Goal: Task Accomplishment & Management: Manage account settings

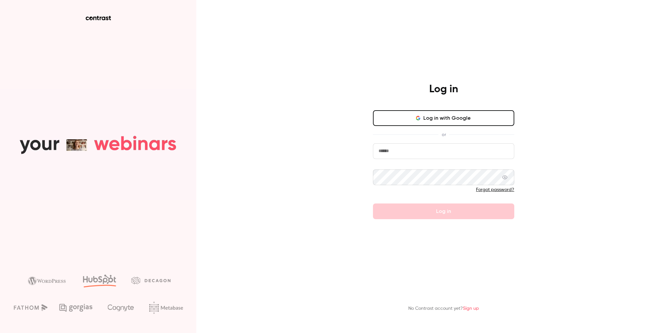
click at [434, 117] on button "Log in with Google" at bounding box center [443, 118] width 141 height 16
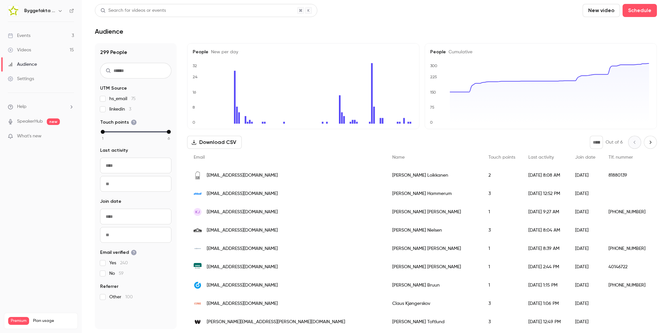
click at [53, 15] on div "Byggefakta | Powered by Hubexo" at bounding box center [41, 10] width 66 height 11
click at [62, 9] on icon "button" at bounding box center [60, 10] width 5 height 5
click at [36, 133] on div at bounding box center [335, 166] width 670 height 333
click at [37, 158] on nav "Byggefakta | Powered by Hubexo Events 3 Videos 15 Audience Settings Help Speake…" at bounding box center [41, 166] width 82 height 333
click at [19, 34] on div "Events" at bounding box center [19, 35] width 23 height 7
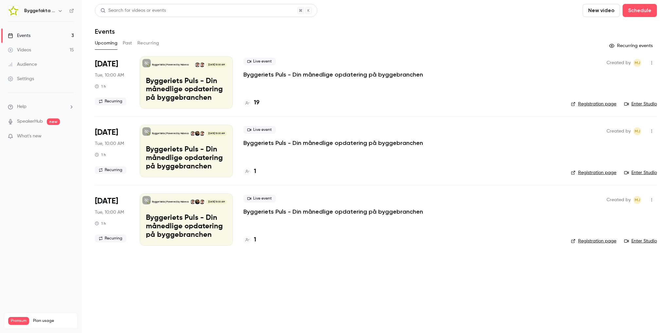
click at [129, 45] on button "Past" at bounding box center [127, 43] width 9 height 10
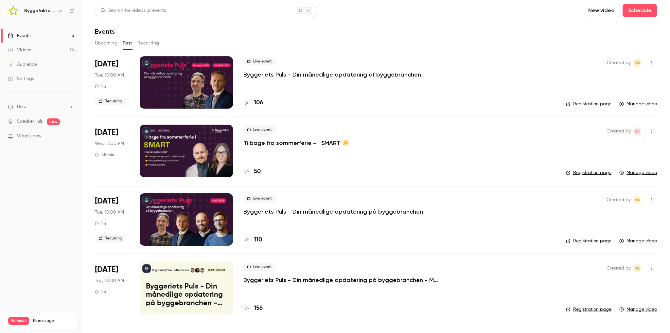
click at [256, 72] on p "Byggeriets Puls - Din månedlige opdatering af byggebranchen" at bounding box center [332, 75] width 178 height 8
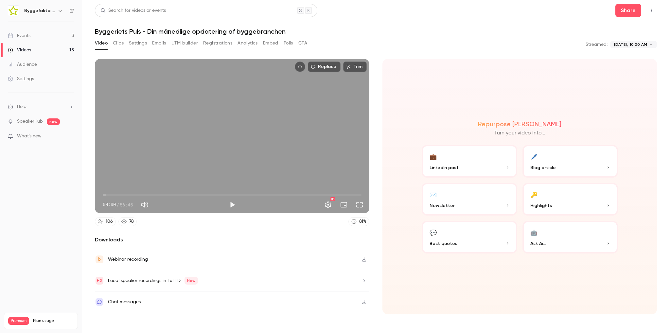
click at [116, 45] on button "Clips" at bounding box center [118, 43] width 11 height 10
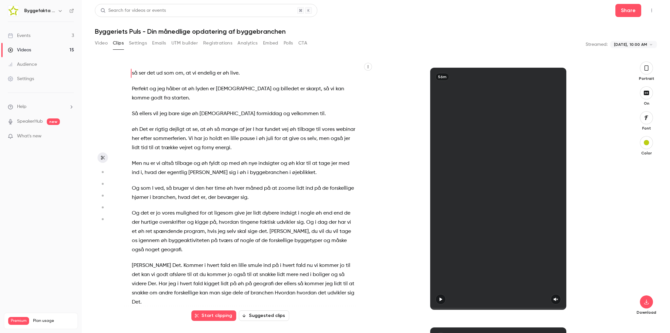
click at [151, 43] on div "Video Clips Settings Emails UTM builder Registrations Analytics Embed Polls CTA" at bounding box center [201, 43] width 212 height 10
click at [137, 43] on button "Settings" at bounding box center [138, 43] width 18 height 10
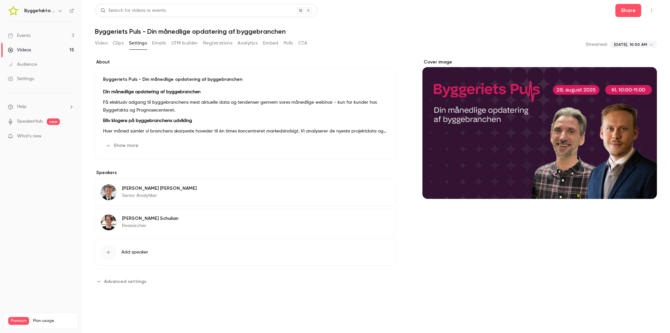
click at [126, 192] on p "Senior Analytiker" at bounding box center [159, 195] width 75 height 7
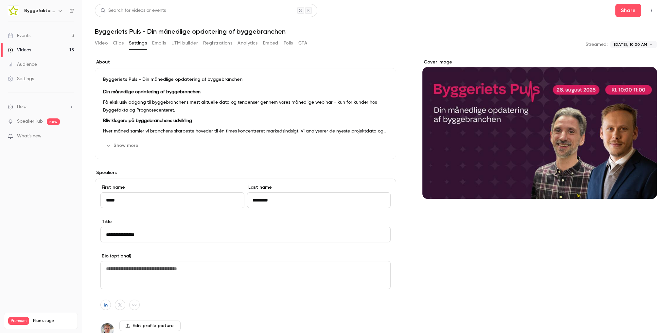
scroll to position [98, 0]
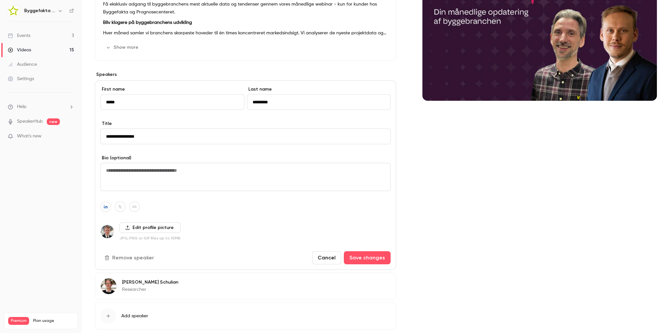
click at [101, 234] on img at bounding box center [107, 231] width 13 height 13
click at [105, 232] on img at bounding box center [107, 231] width 13 height 13
click at [154, 229] on label "Edit profile picture" at bounding box center [149, 227] width 61 height 10
click at [0, 0] on input "Edit profile picture" at bounding box center [0, 0] width 0 height 0
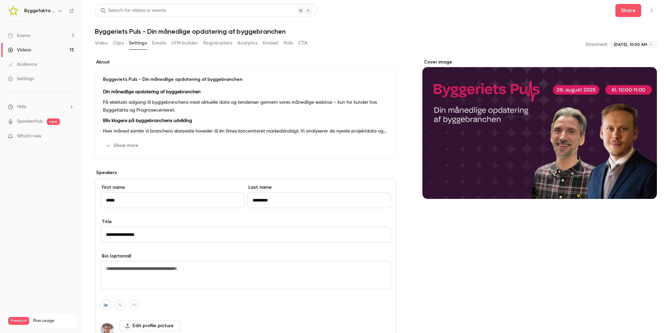
click at [218, 44] on button "Registrations" at bounding box center [217, 43] width 29 height 10
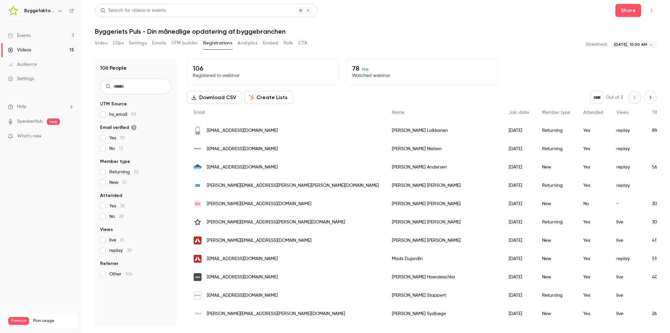
click at [250, 44] on button "Analytics" at bounding box center [247, 43] width 20 height 10
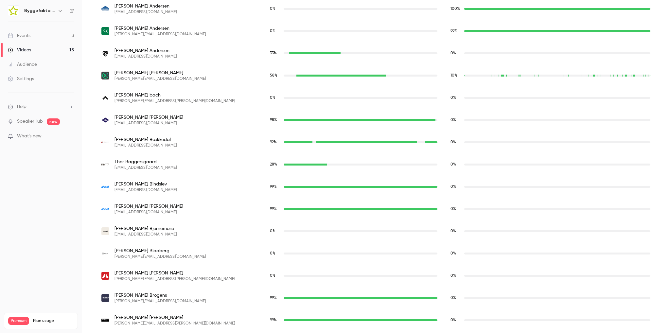
scroll to position [425, 0]
